Goal: Task Accomplishment & Management: Use online tool/utility

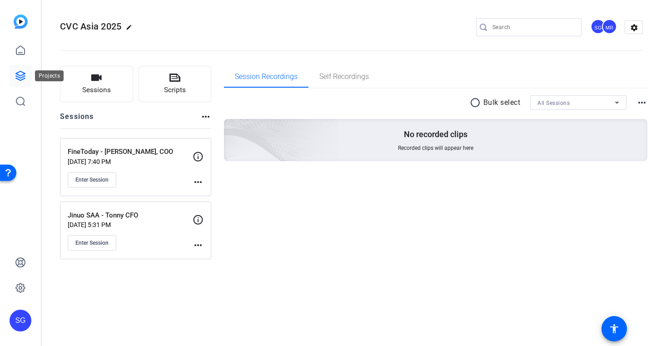
click at [21, 82] on link at bounding box center [21, 76] width 22 height 22
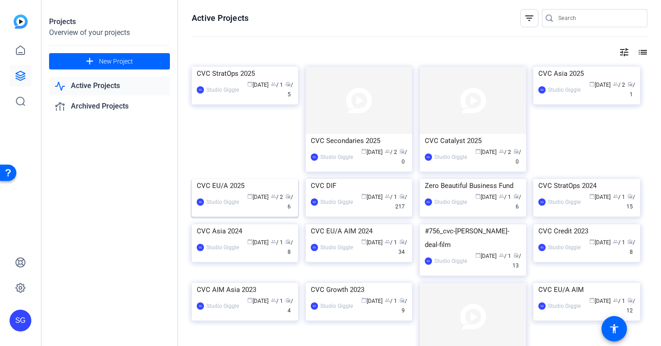
click at [232, 179] on img at bounding box center [245, 179] width 106 height 0
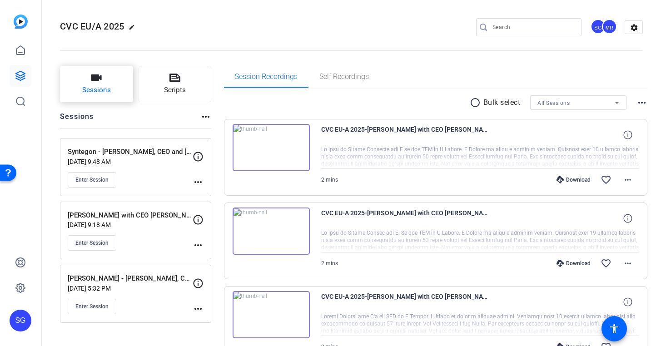
click at [94, 82] on icon "button" at bounding box center [96, 77] width 11 height 11
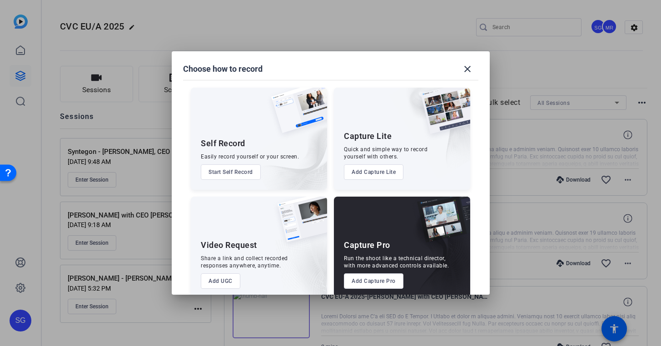
scroll to position [13, 0]
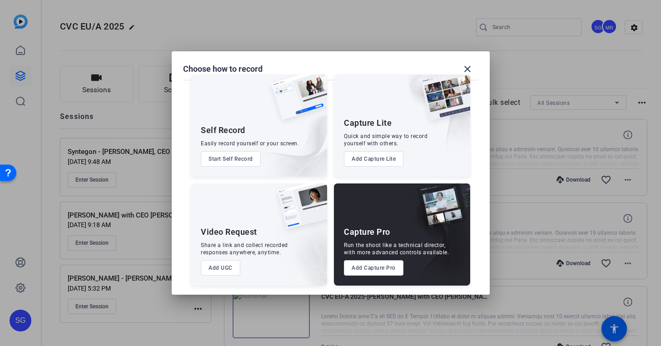
click at [372, 270] on button "Add Capture Pro" at bounding box center [374, 267] width 60 height 15
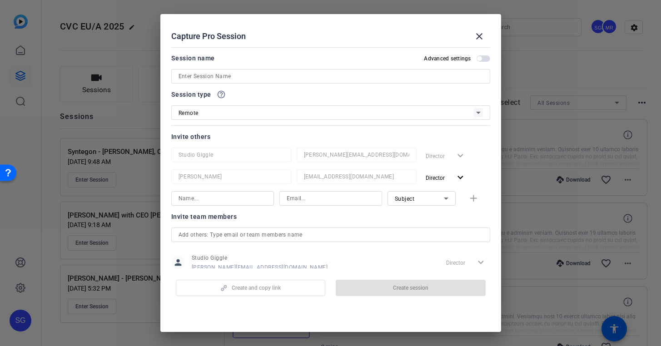
click at [274, 73] on input at bounding box center [331, 76] width 304 height 11
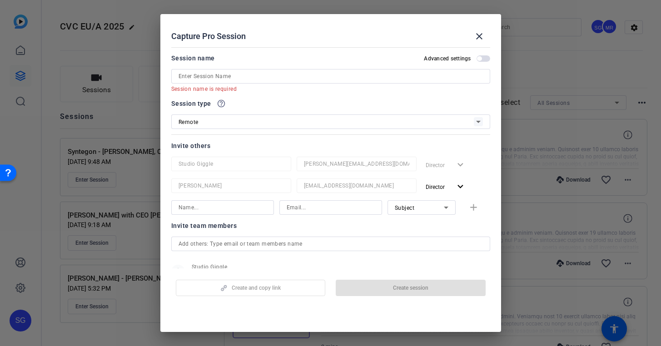
drag, startPoint x: 260, startPoint y: 24, endPoint x: 298, endPoint y: 23, distance: 38.6
click at [298, 23] on h2 "Capture Pro Session close" at bounding box center [330, 29] width 341 height 30
click at [235, 78] on input at bounding box center [331, 76] width 304 height 11
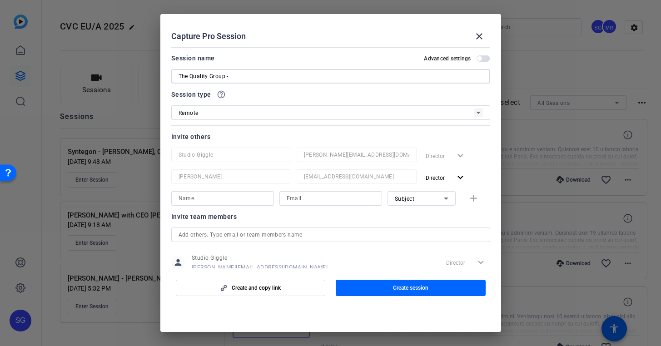
paste input "[PERSON_NAME]"
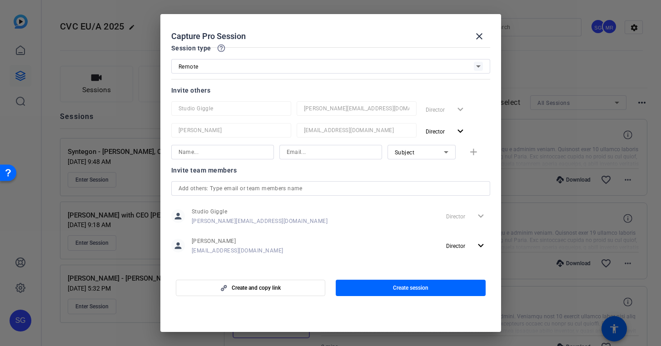
scroll to position [54, 0]
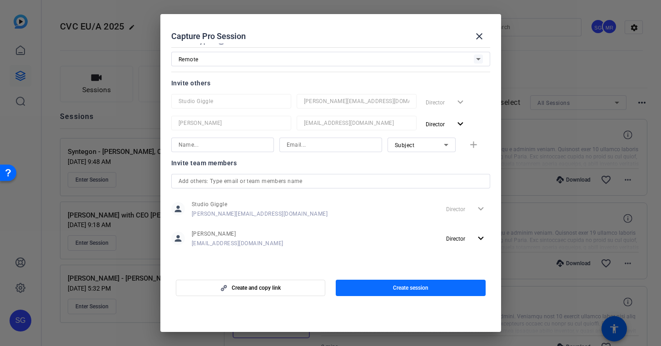
type input "The Quality Group - [PERSON_NAME], CEO"
click at [403, 290] on span "Create session" at bounding box center [410, 287] width 35 height 7
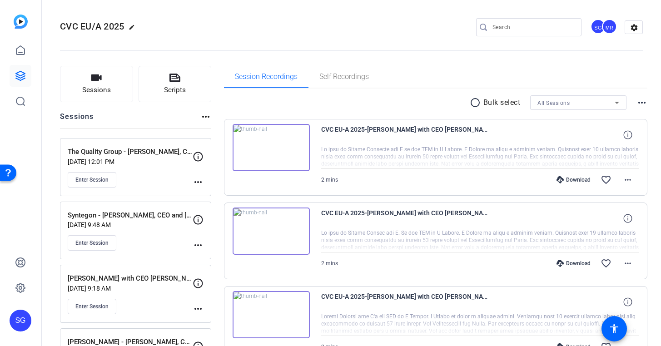
click at [197, 161] on icon at bounding box center [198, 156] width 11 height 11
click at [199, 155] on icon at bounding box center [198, 156] width 11 height 11
click at [199, 182] on mat-icon "more_horiz" at bounding box center [198, 182] width 11 height 11
click at [212, 192] on span "Edit Session" at bounding box center [220, 195] width 41 height 11
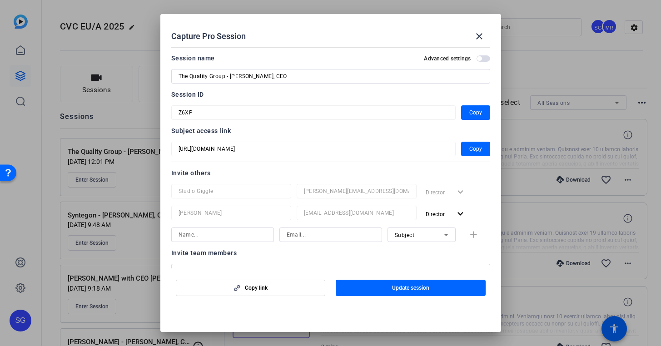
click at [309, 105] on div "Session ID Z6XP Copy" at bounding box center [330, 104] width 319 height 31
click at [471, 113] on span "Copy" at bounding box center [475, 112] width 13 height 11
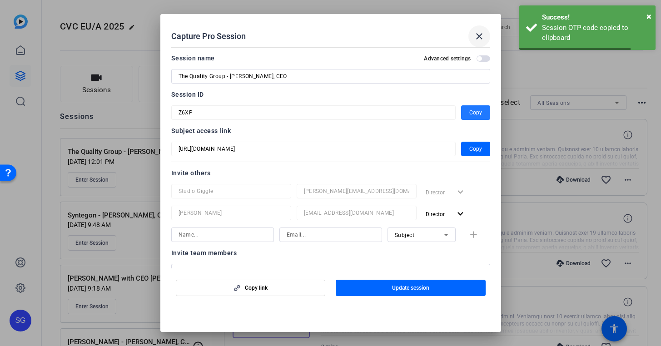
click at [481, 39] on mat-icon "close" at bounding box center [479, 36] width 11 height 11
